Goal: Information Seeking & Learning: Learn about a topic

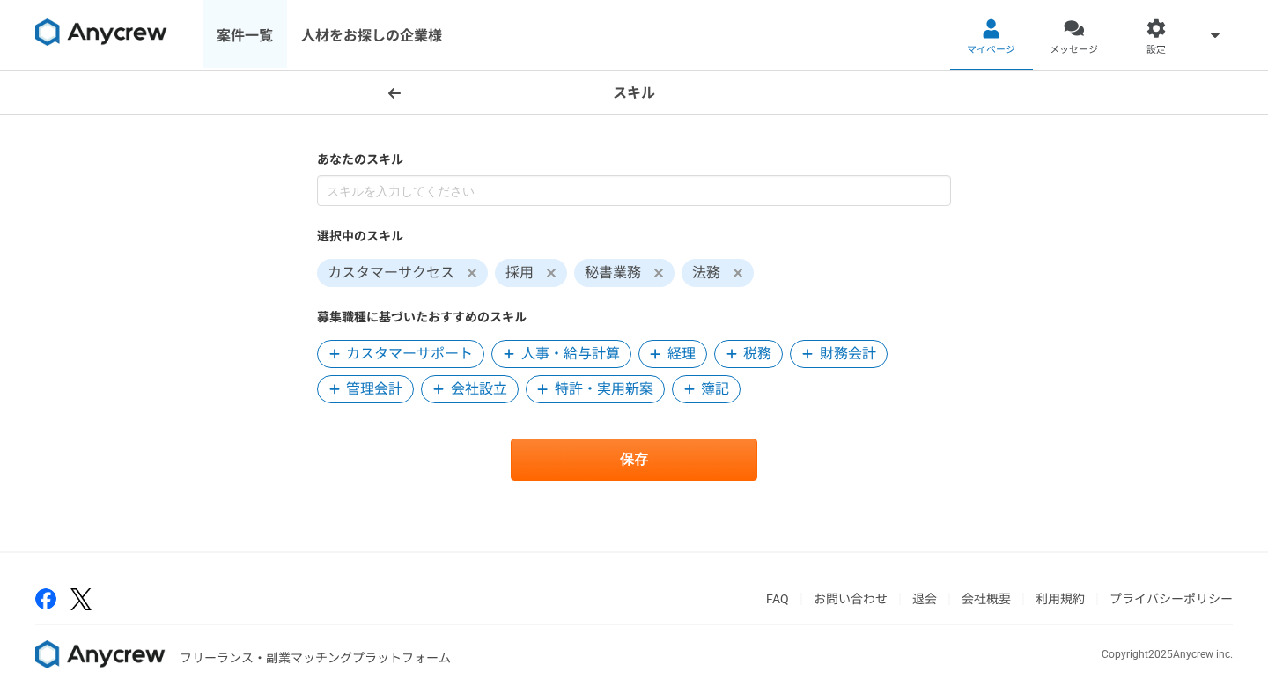
click at [251, 27] on link "案件一覧" at bounding box center [245, 35] width 85 height 70
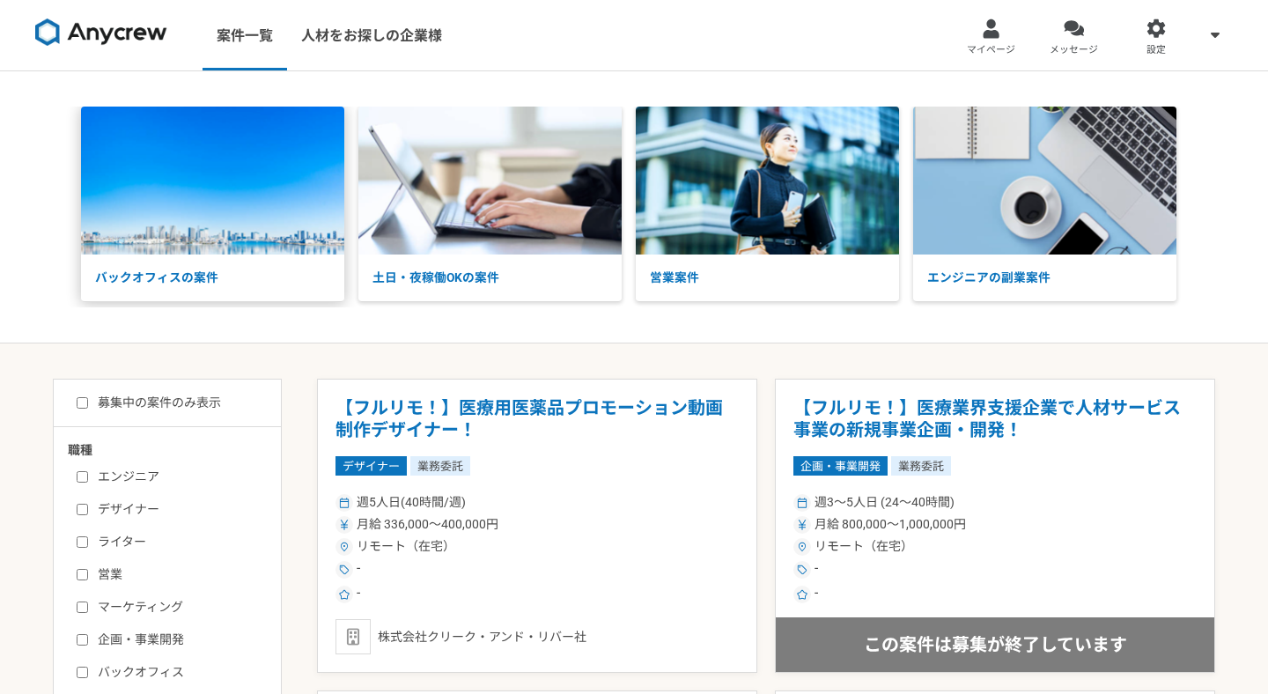
click at [258, 277] on p "バックオフィスの案件" at bounding box center [212, 278] width 263 height 47
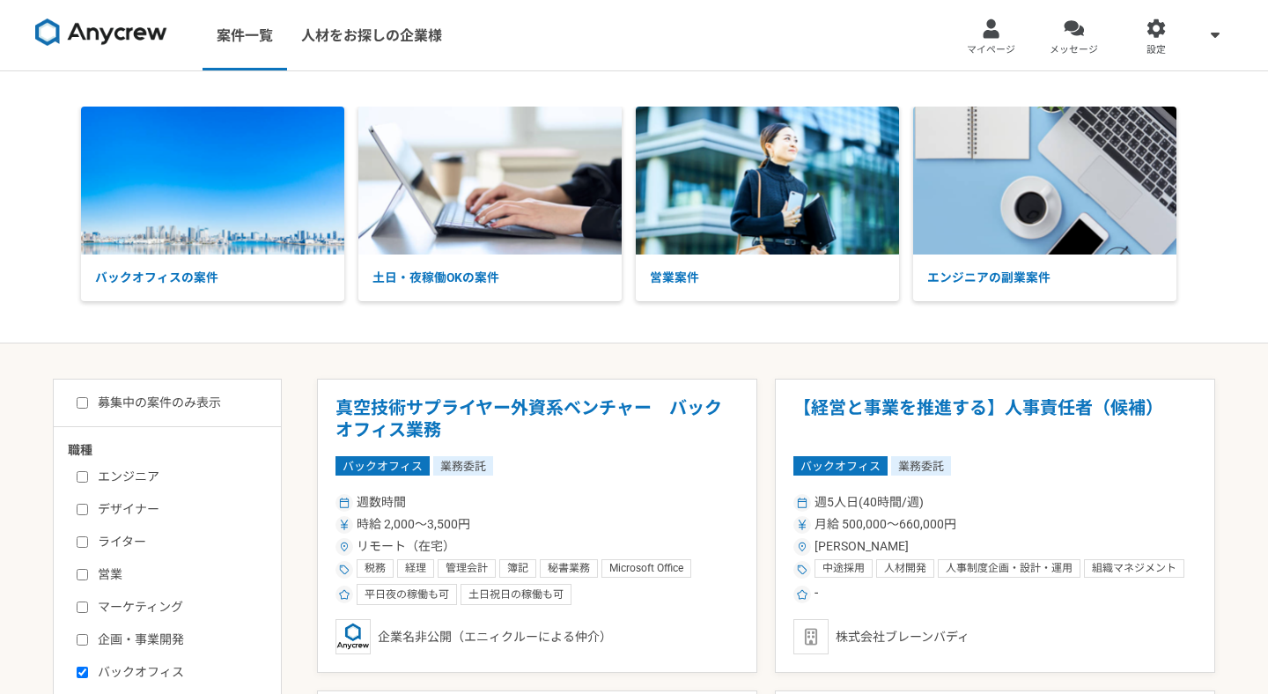
click at [190, 395] on label "募集中の案件のみ表示" at bounding box center [149, 403] width 144 height 18
click at [88, 397] on input "募集中の案件のみ表示" at bounding box center [82, 402] width 11 height 11
checkbox input "true"
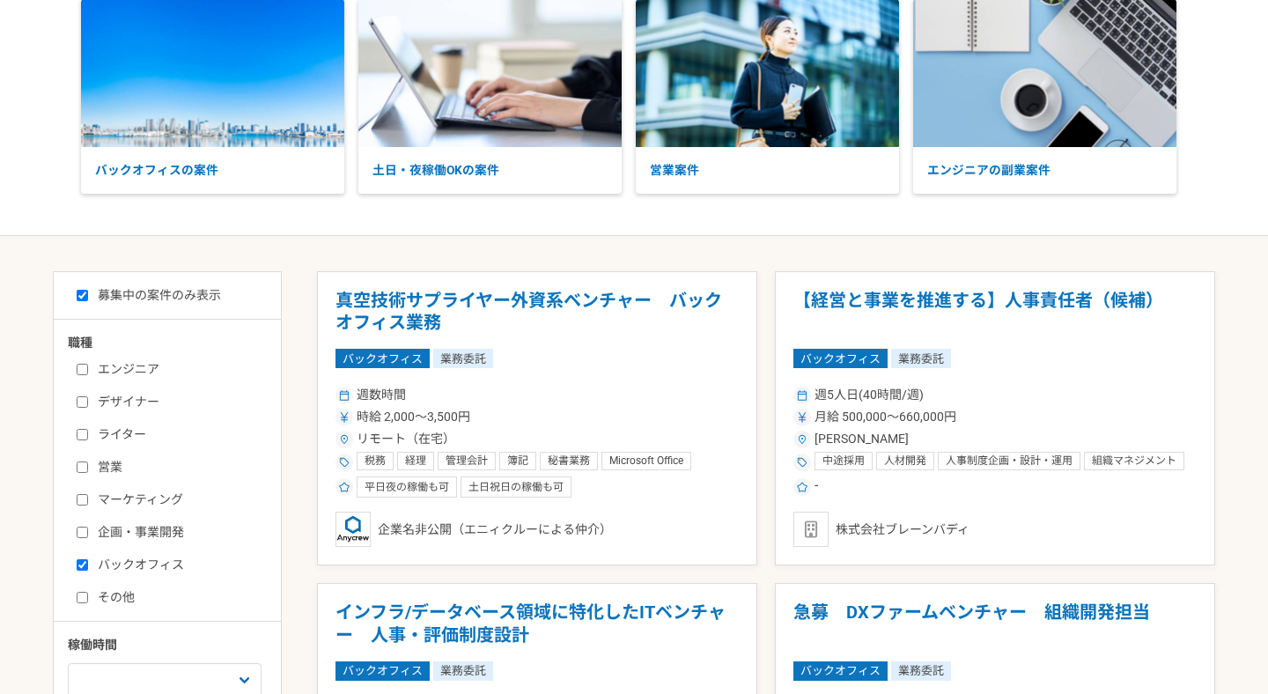
scroll to position [119, 0]
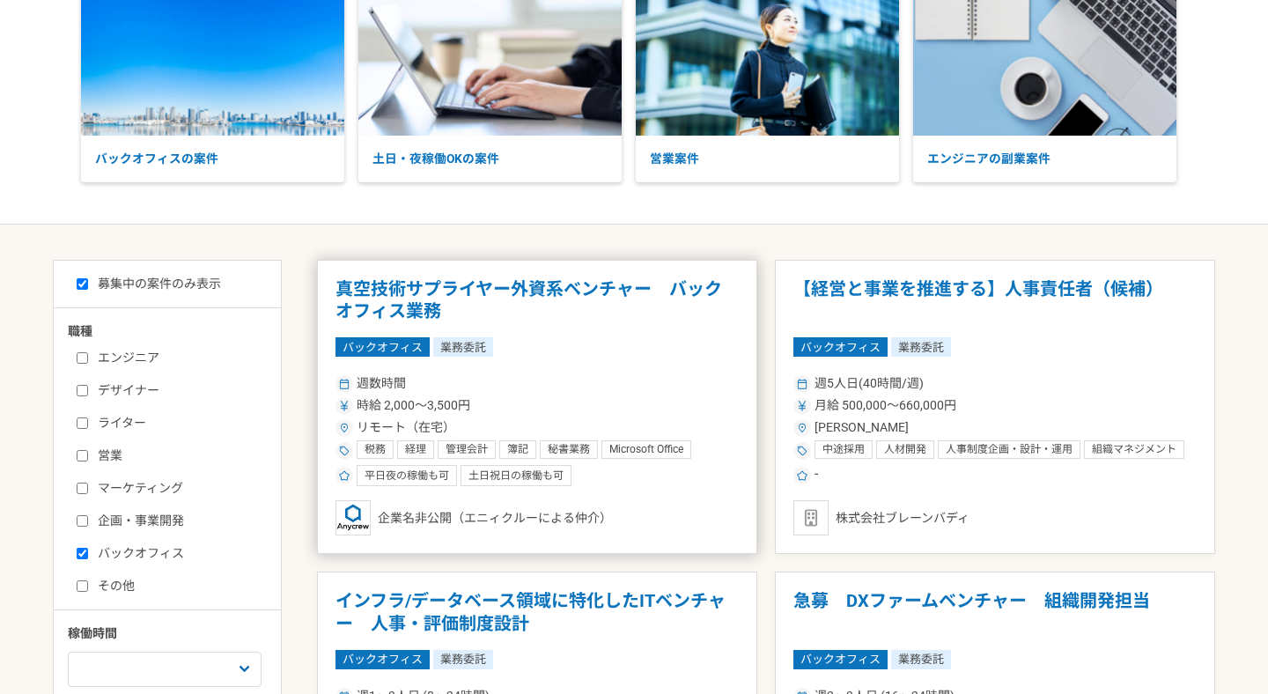
click at [587, 400] on div "時給 2,000〜3,500円" at bounding box center [537, 405] width 403 height 18
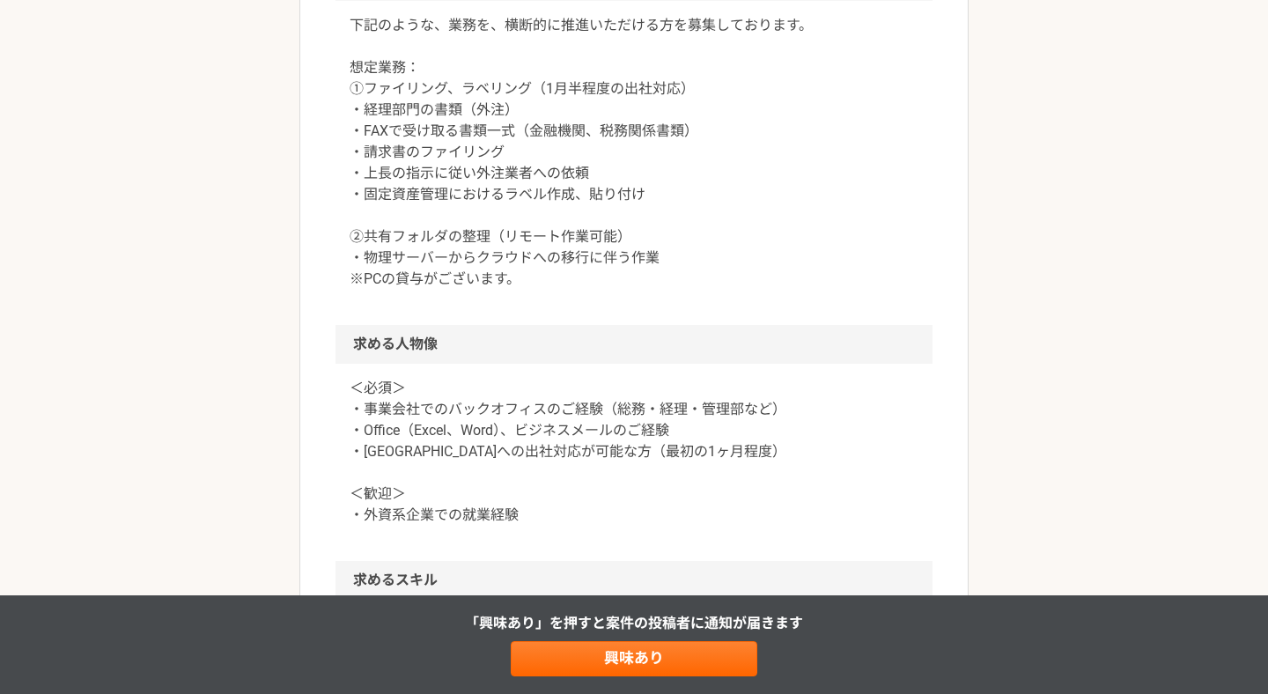
scroll to position [943, 0]
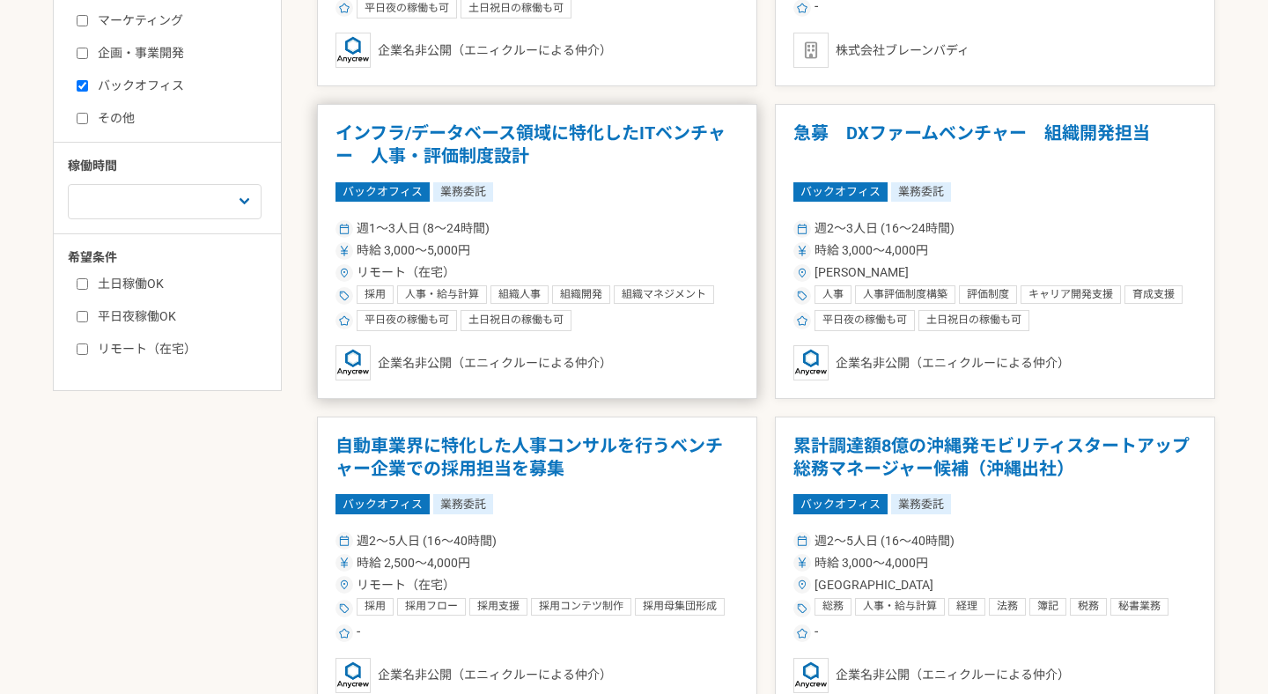
scroll to position [632, 0]
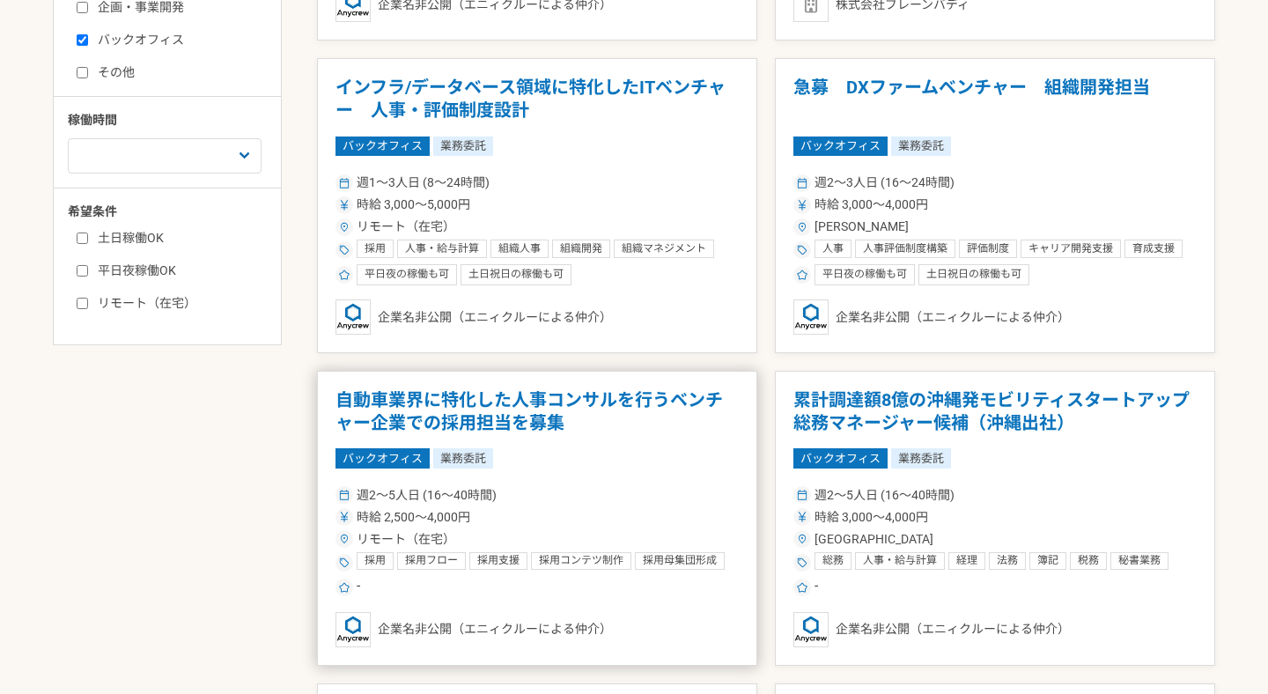
click at [594, 423] on h1 "自動車業界に特化した人事コンサルを行うベンチャー企業での採用担当を募集" at bounding box center [537, 411] width 403 height 45
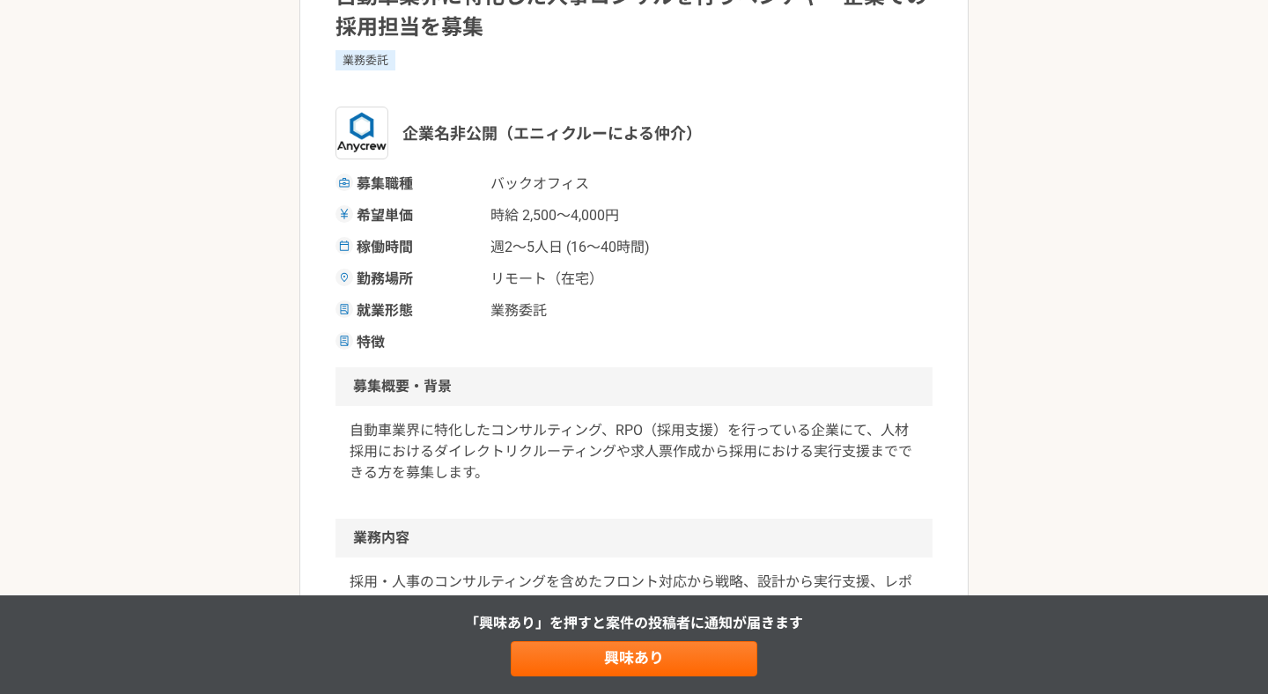
scroll to position [251, 0]
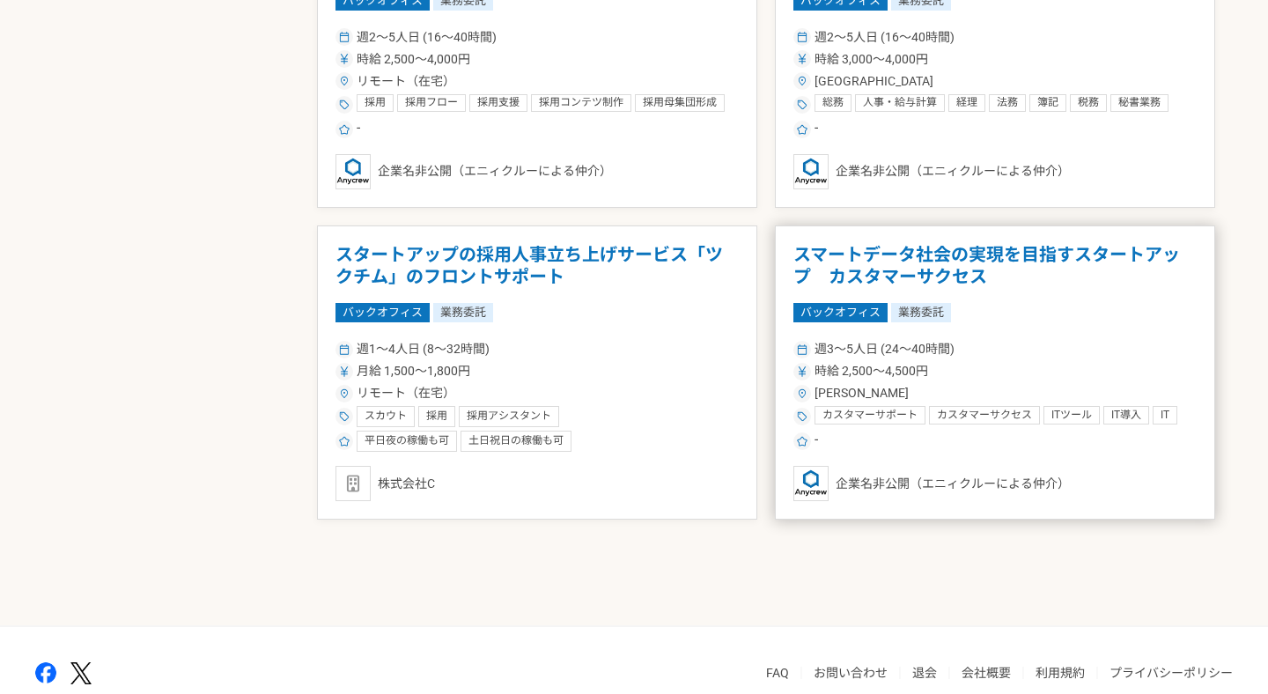
scroll to position [1175, 0]
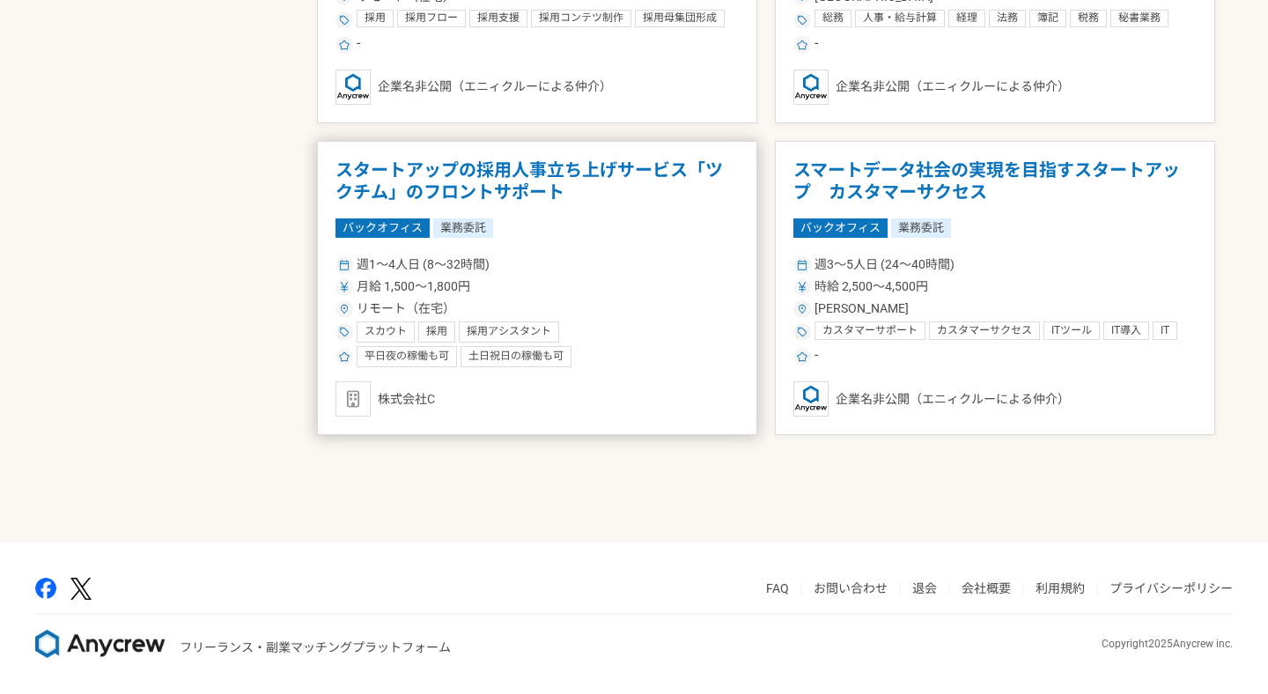
click at [630, 300] on div "リモート（在宅）" at bounding box center [537, 308] width 403 height 18
